Goal: Check status: Check status

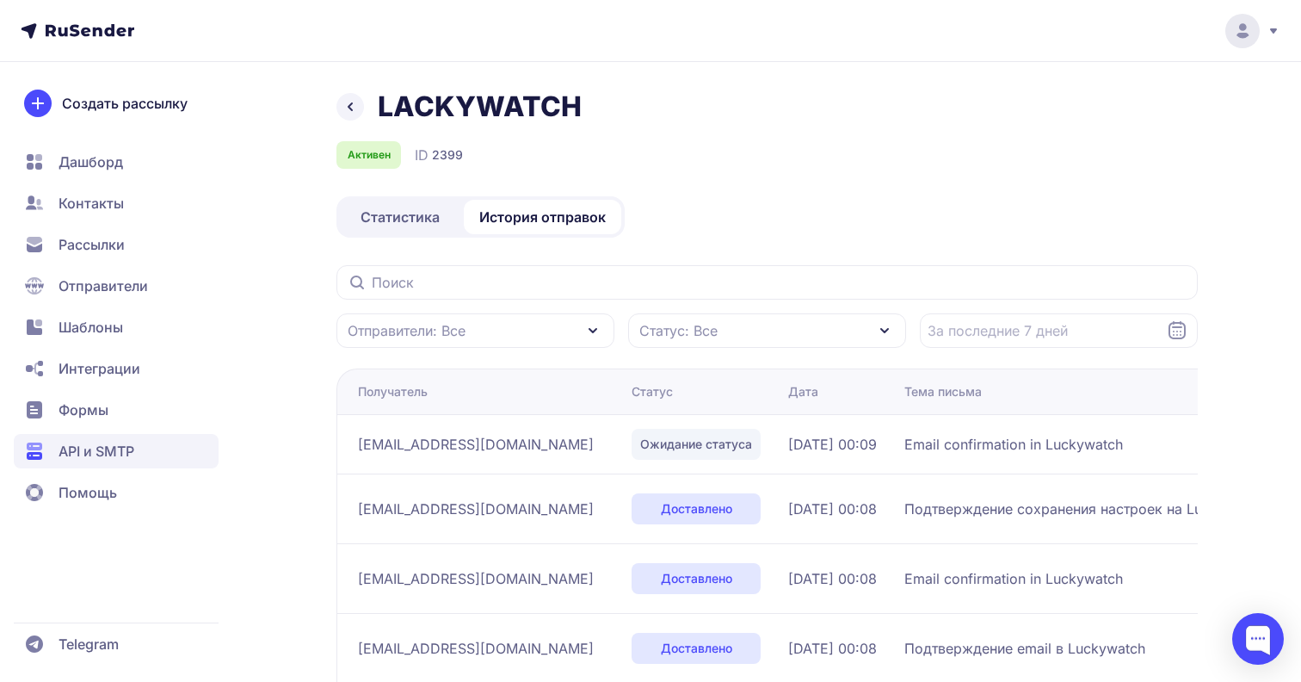
click at [392, 215] on span "Статистика" at bounding box center [400, 217] width 79 height 21
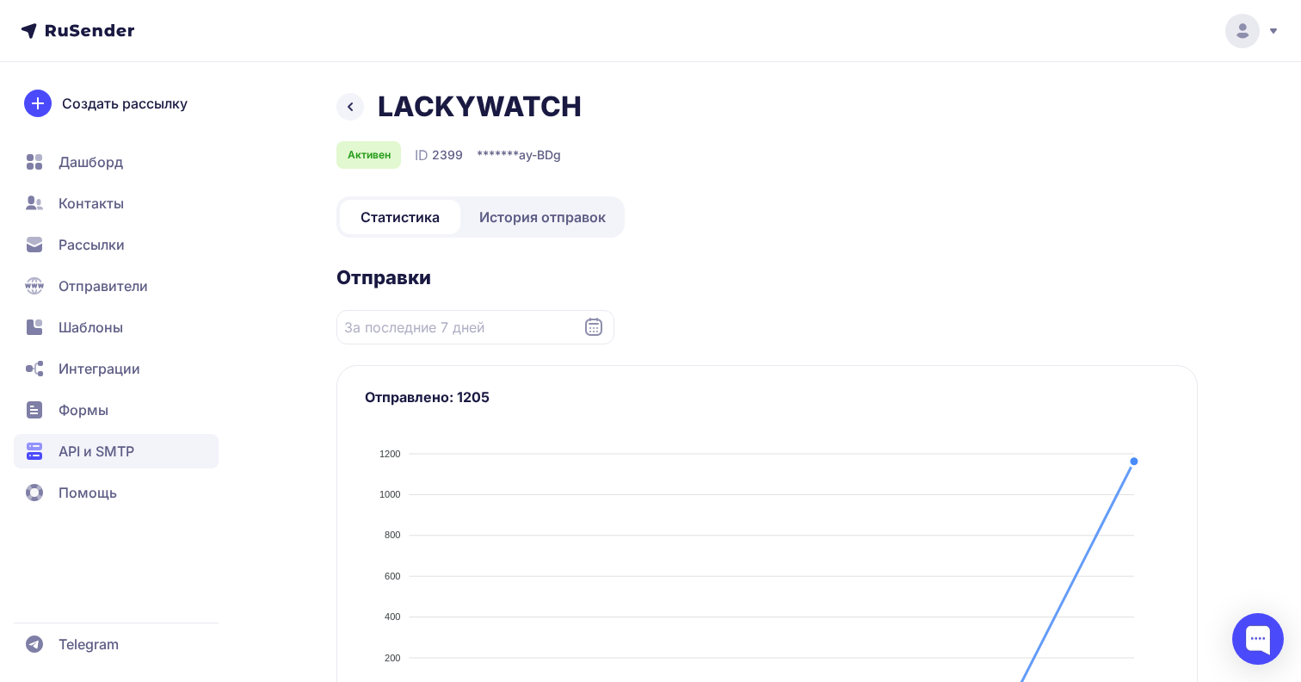
click at [545, 207] on span "История отправок" at bounding box center [542, 217] width 127 height 21
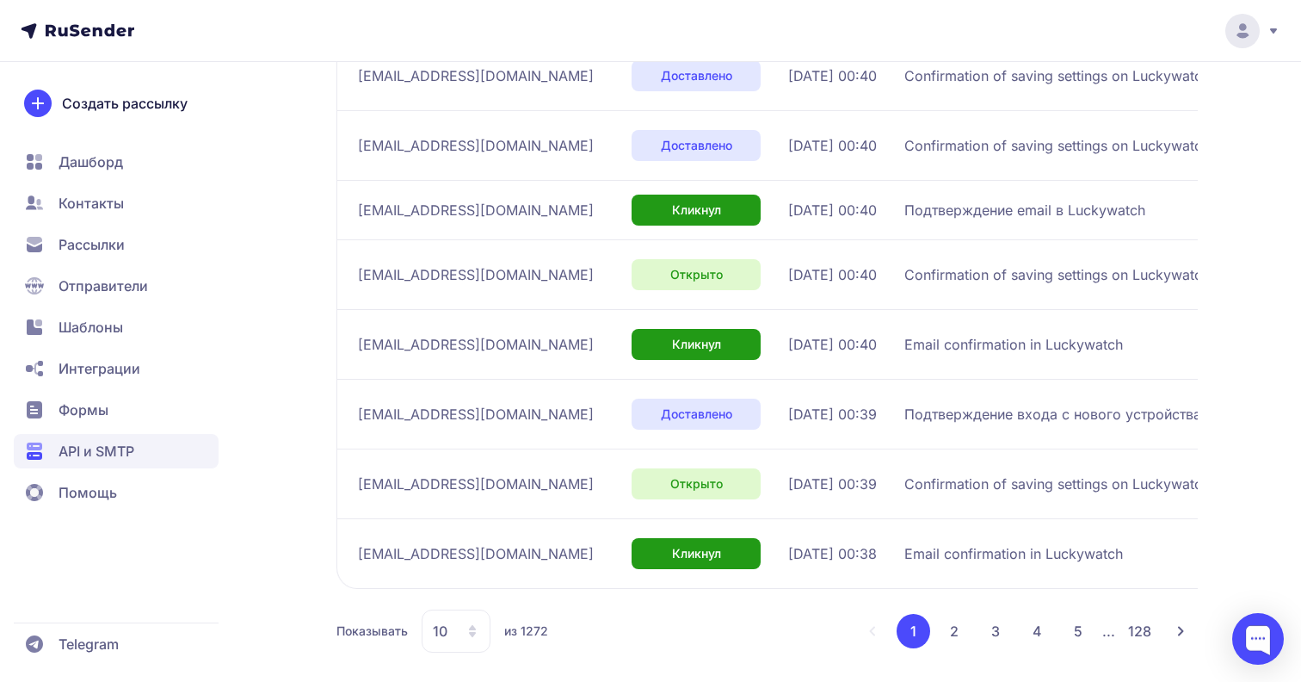
scroll to position [526, 0]
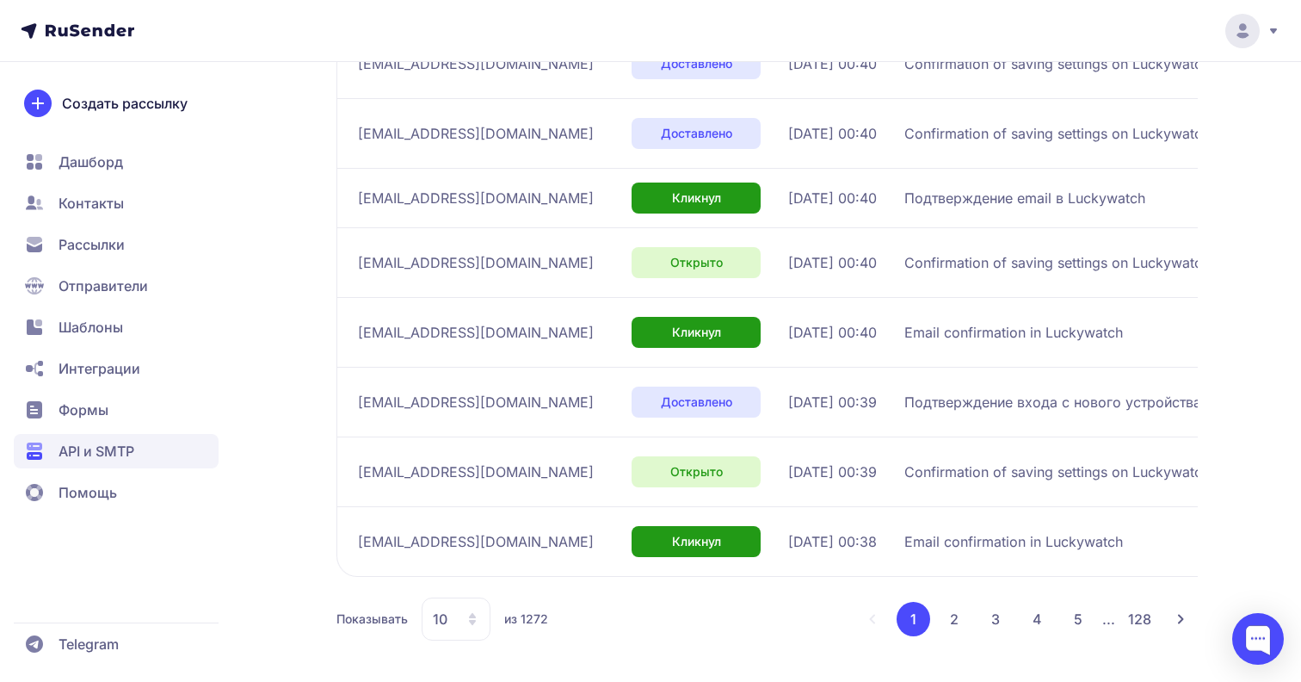
click at [489, 615] on div "10" at bounding box center [456, 618] width 69 height 43
click at [484, 562] on span "100" at bounding box center [526, 564] width 186 height 34
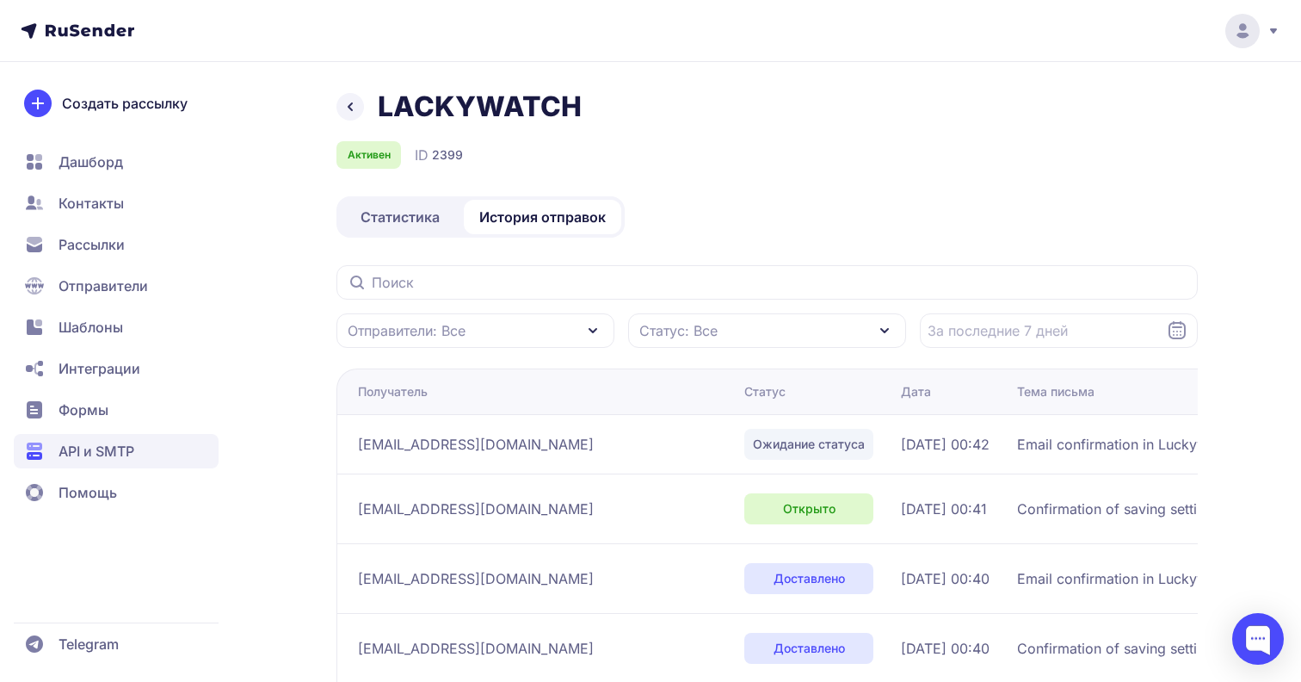
click at [393, 210] on span "Статистика" at bounding box center [400, 217] width 79 height 21
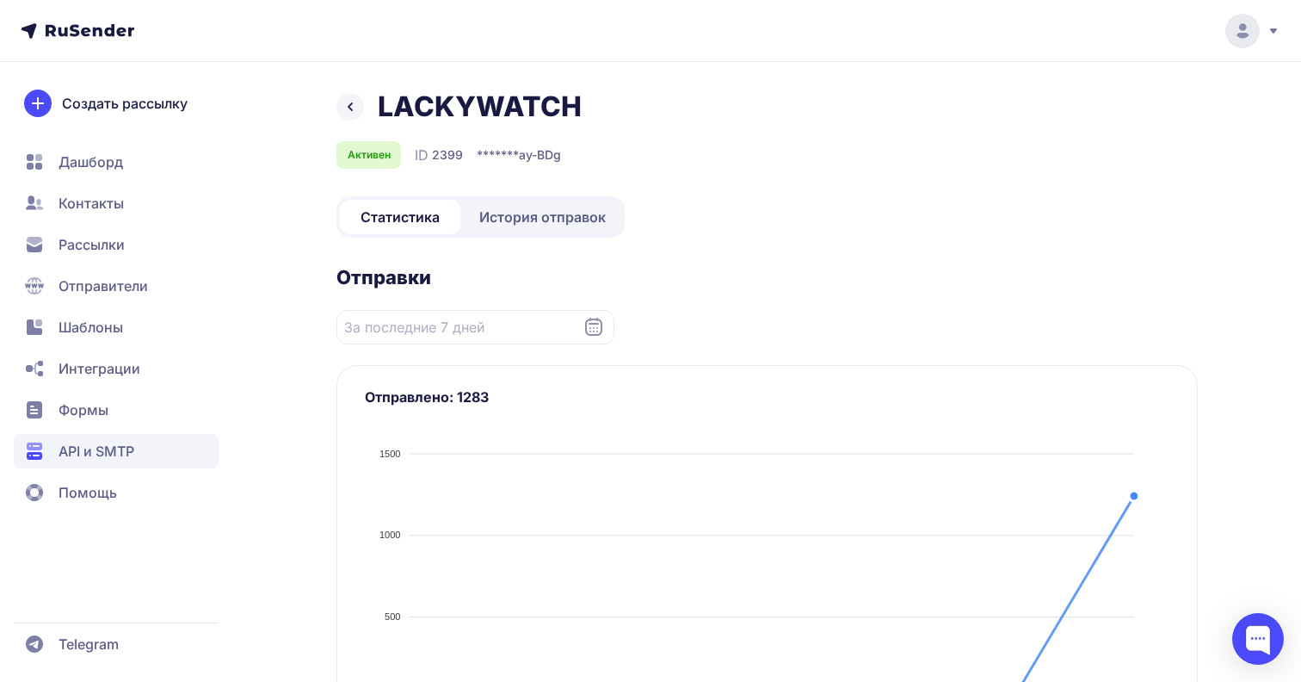
click at [537, 210] on span "История отправок" at bounding box center [542, 217] width 127 height 21
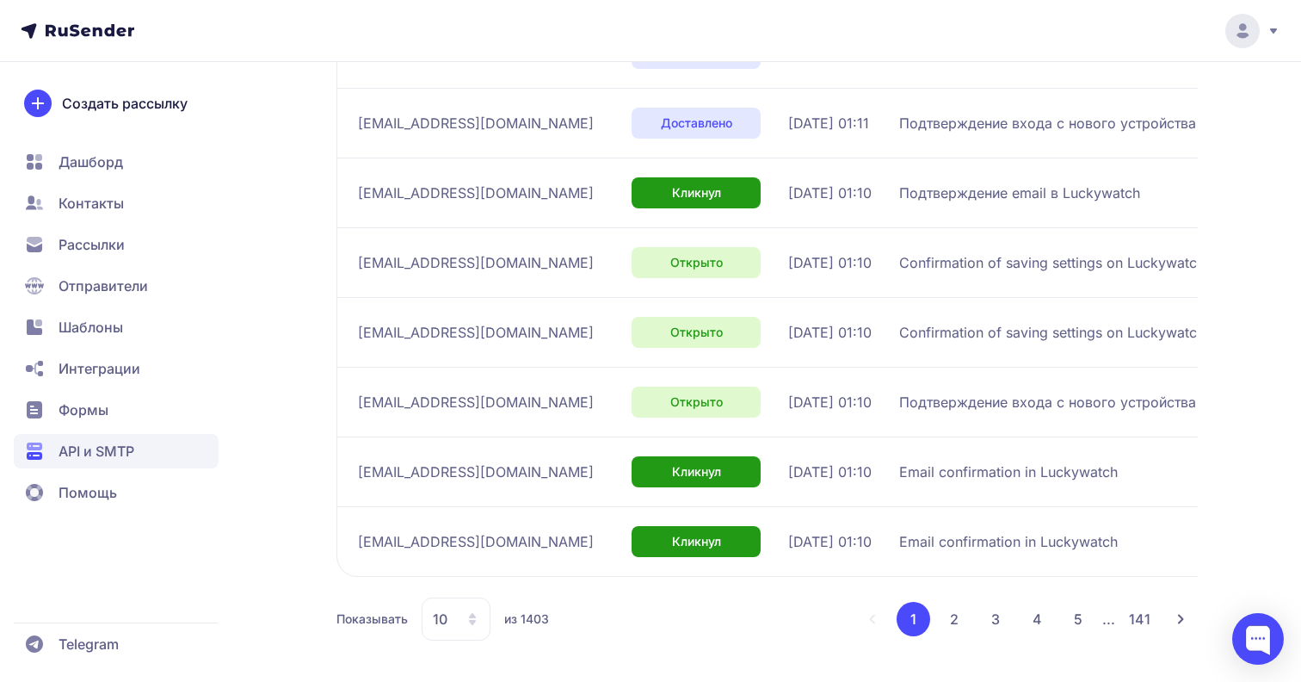
scroll to position [526, 0]
click at [946, 606] on button "2" at bounding box center [954, 619] width 34 height 34
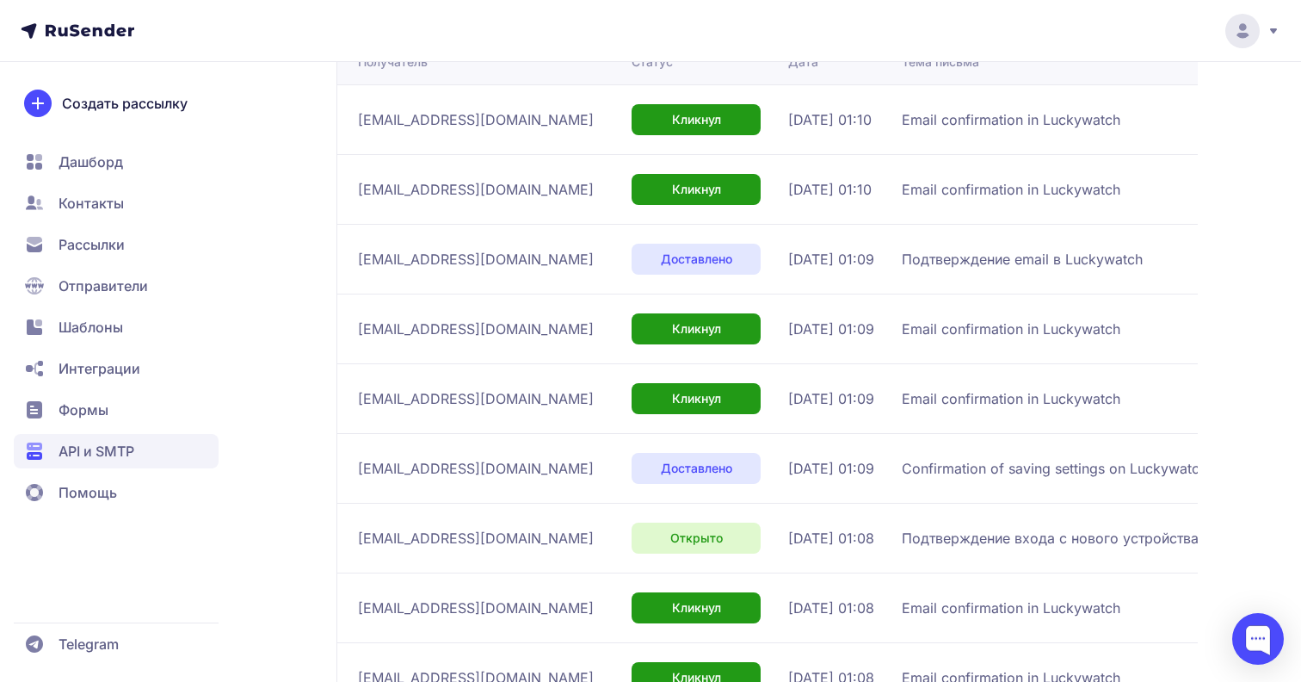
scroll to position [526, 0]
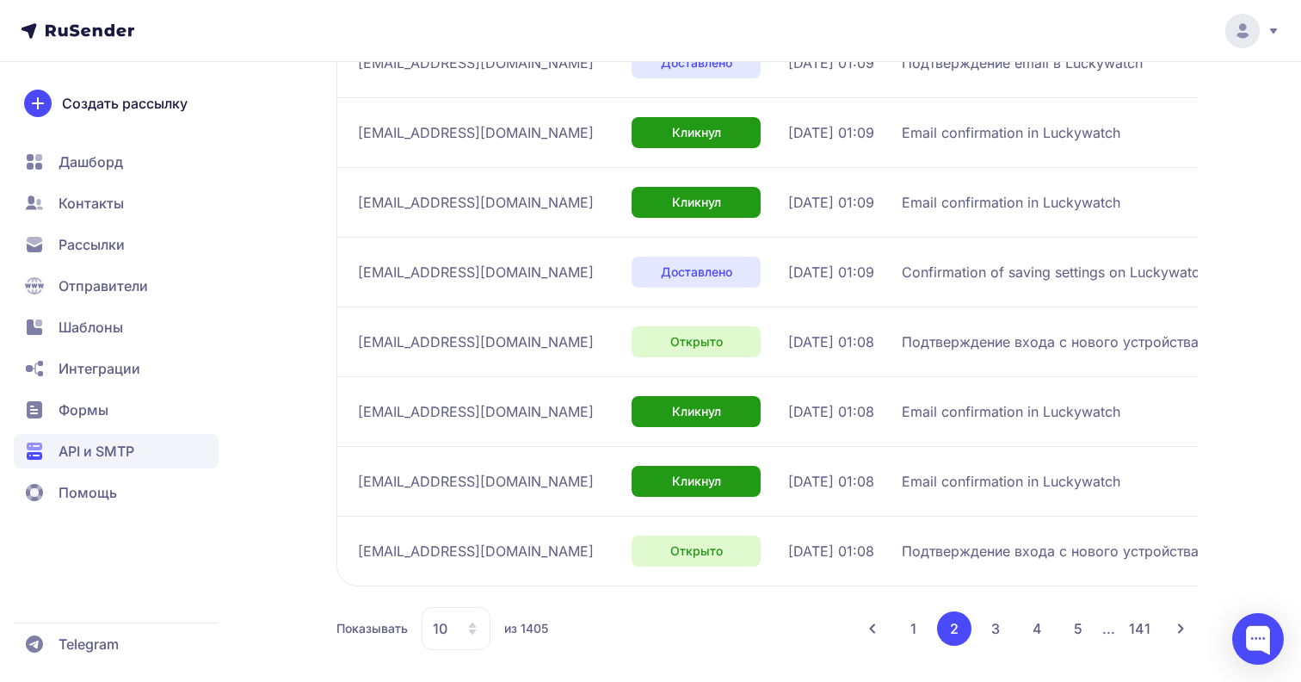
click at [1003, 627] on button "3" at bounding box center [996, 628] width 34 height 34
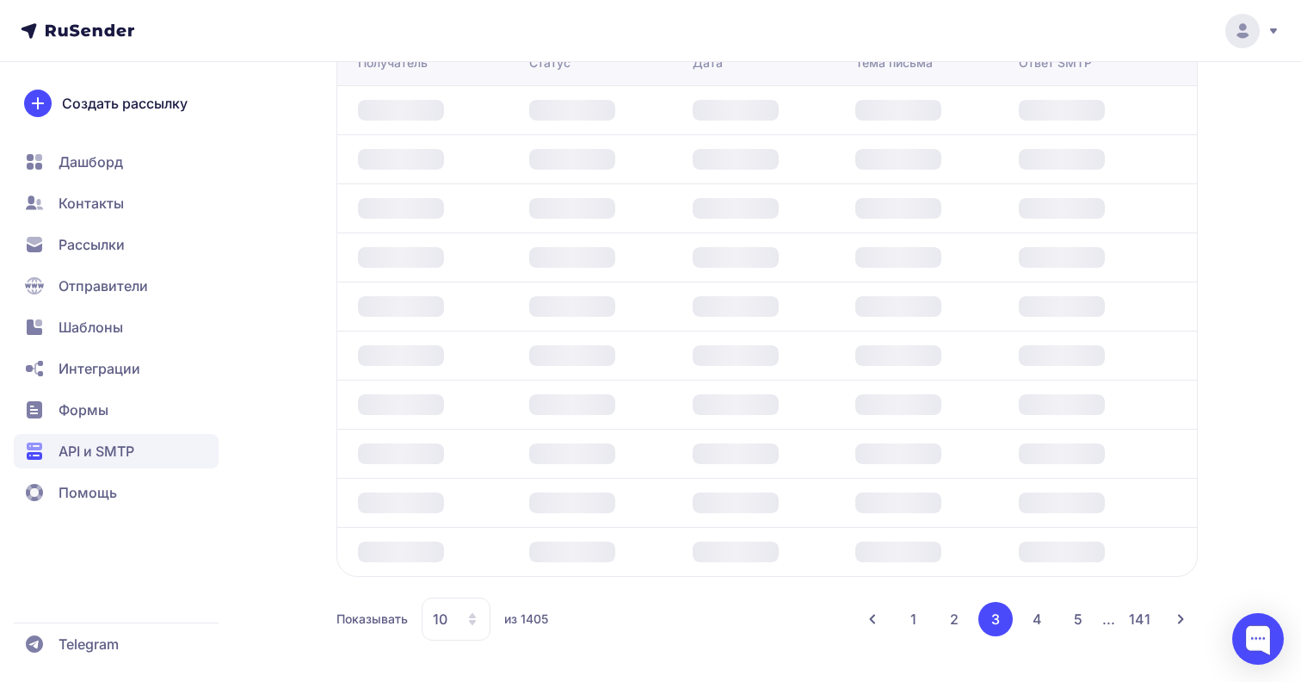
scroll to position [526, 0]
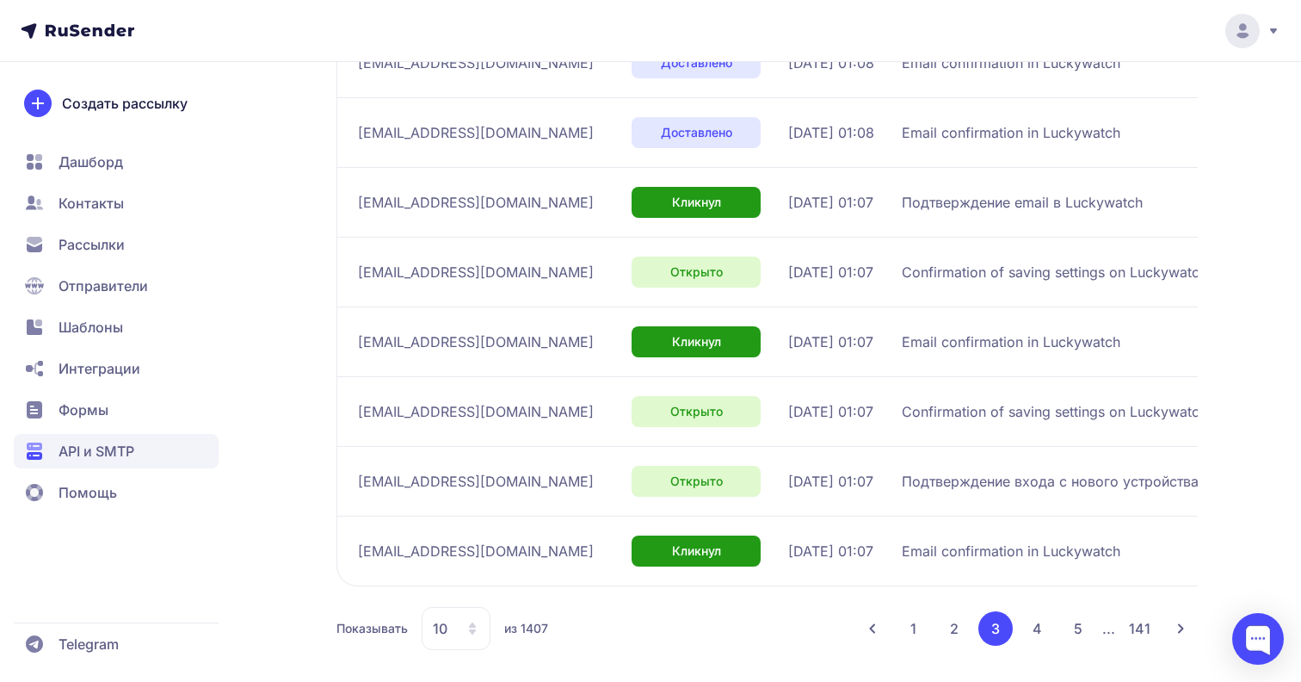
click at [419, 479] on span "[EMAIL_ADDRESS][DOMAIN_NAME]" at bounding box center [476, 481] width 236 height 21
click at [1026, 629] on button "4" at bounding box center [1037, 628] width 34 height 34
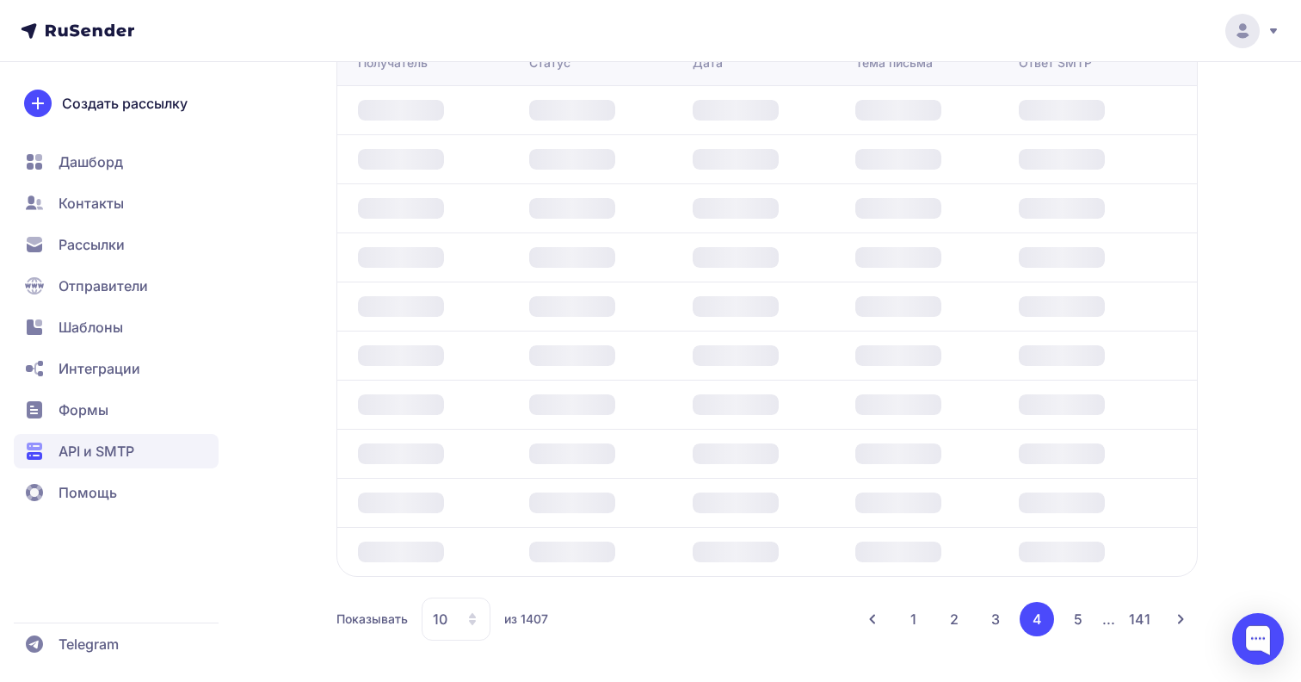
scroll to position [516, 0]
